Goal: Find specific page/section: Find specific page/section

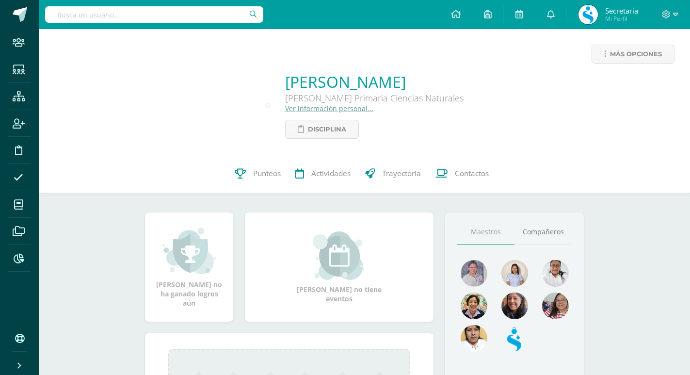
click at [169, 18] on input "text" at bounding box center [154, 14] width 218 height 16
type input "paredes"
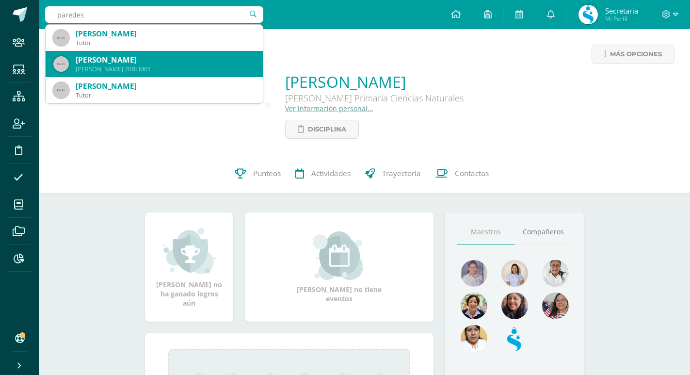
click at [174, 59] on div "Bianca Sophia Paredes Molina" at bounding box center [165, 60] width 179 height 10
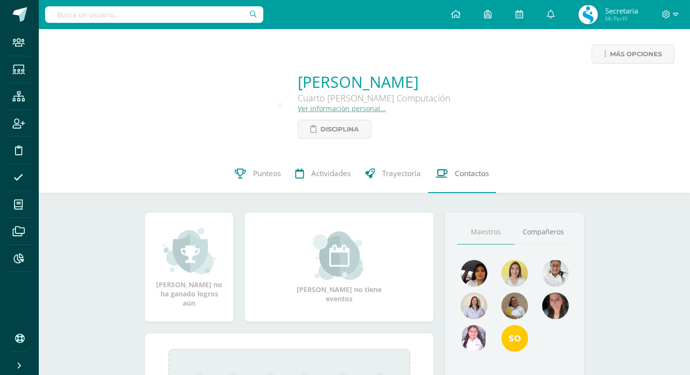
click at [449, 173] on link "Contactos" at bounding box center [462, 173] width 68 height 39
